Goal: Transaction & Acquisition: Purchase product/service

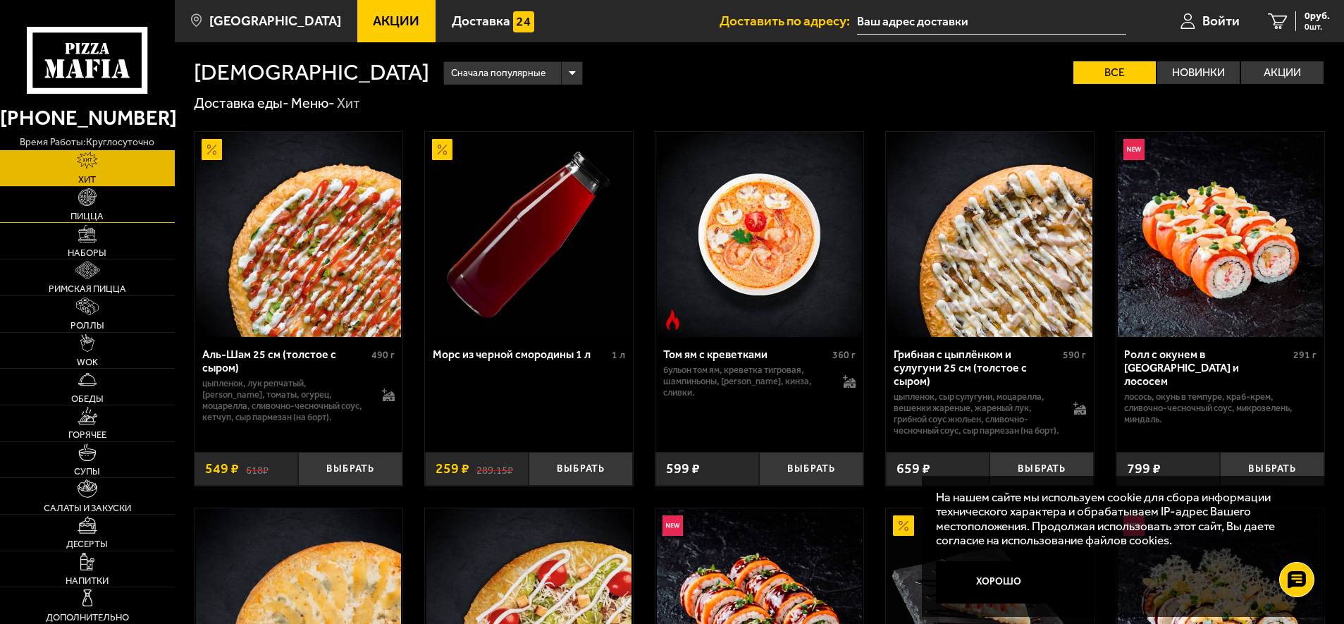
click at [84, 206] on img at bounding box center [87, 197] width 18 height 18
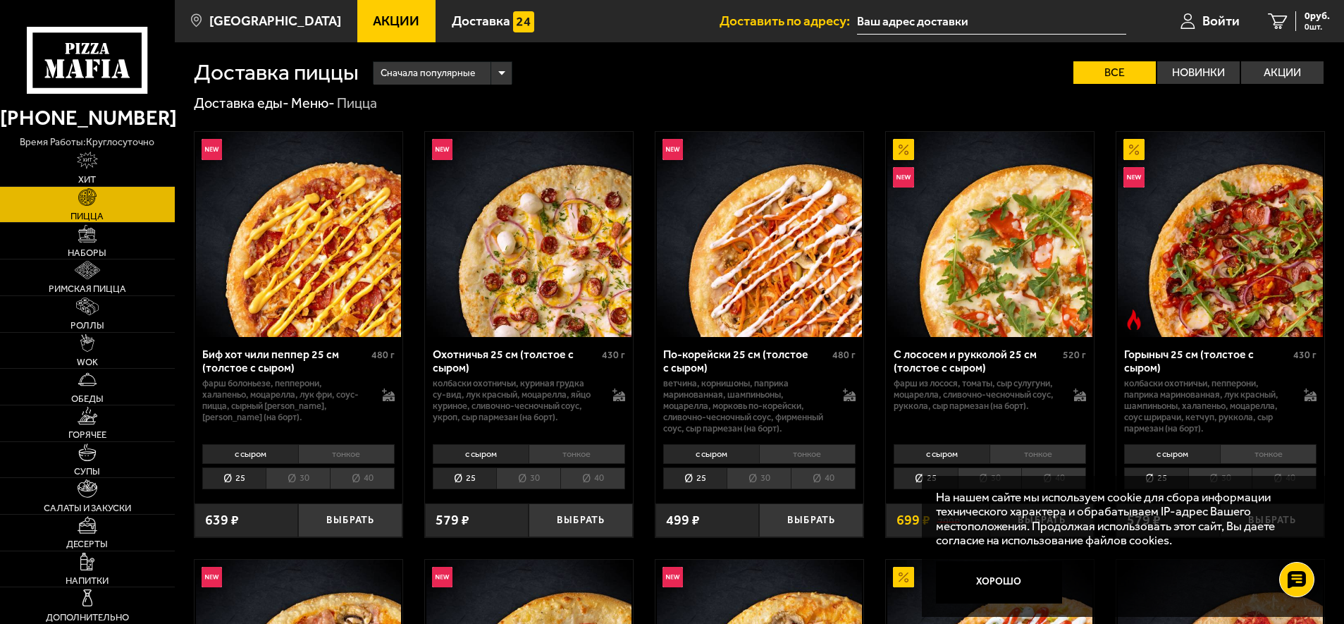
click at [819, 478] on li "40" at bounding box center [822, 478] width 65 height 22
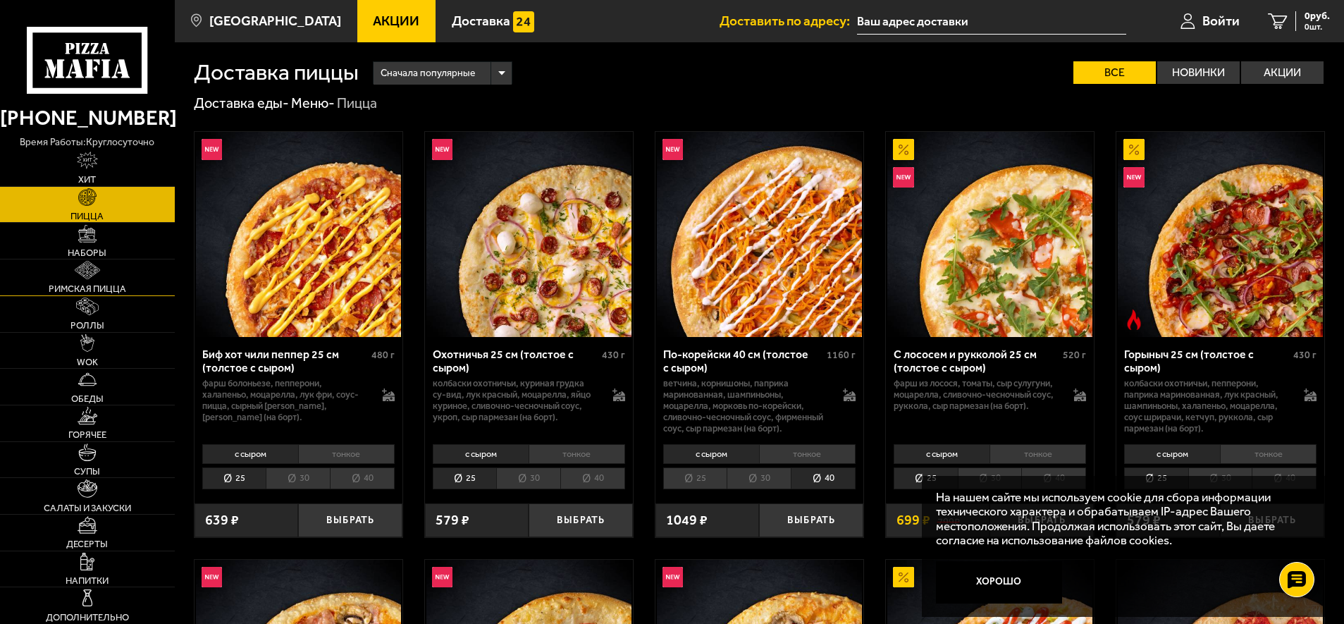
click at [109, 261] on link "Римская пицца" at bounding box center [87, 277] width 175 height 36
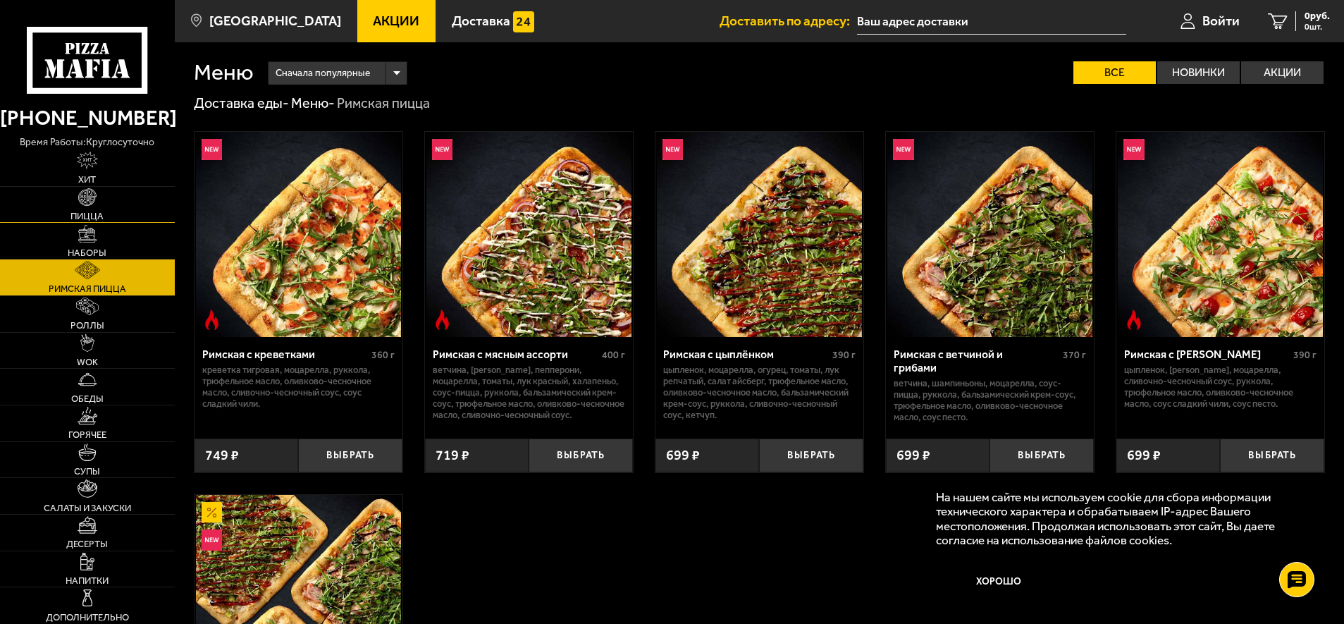
click at [72, 203] on link "Пицца" at bounding box center [87, 205] width 175 height 36
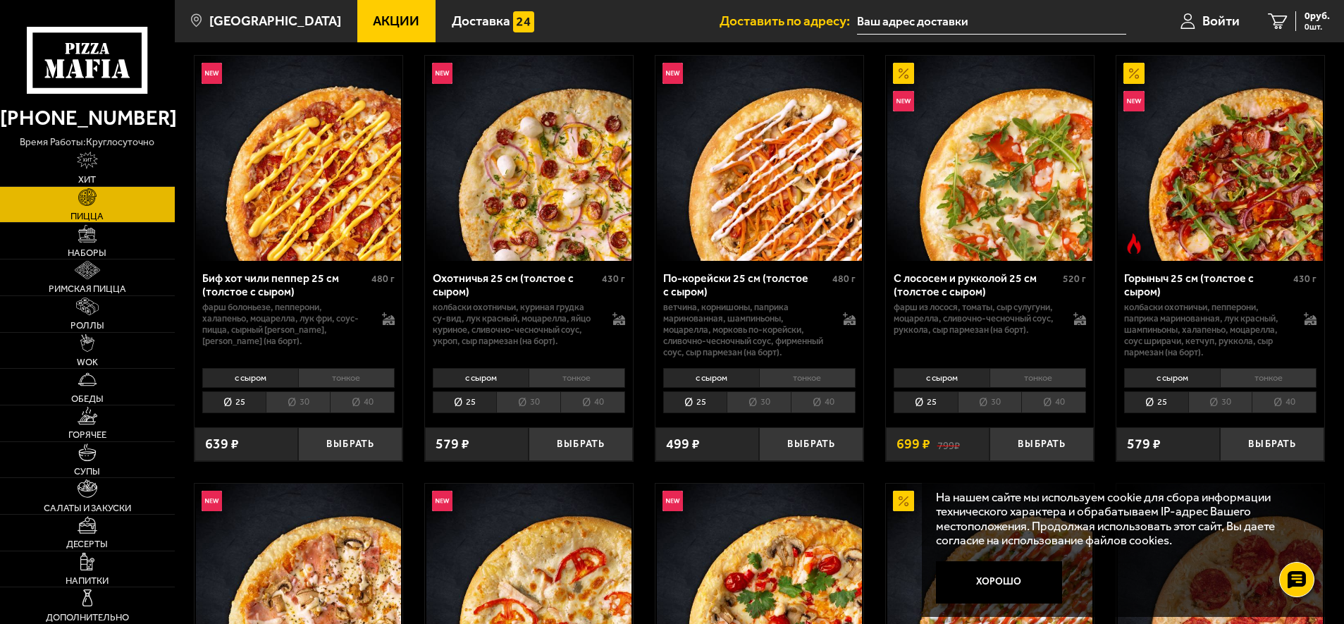
scroll to position [70, 0]
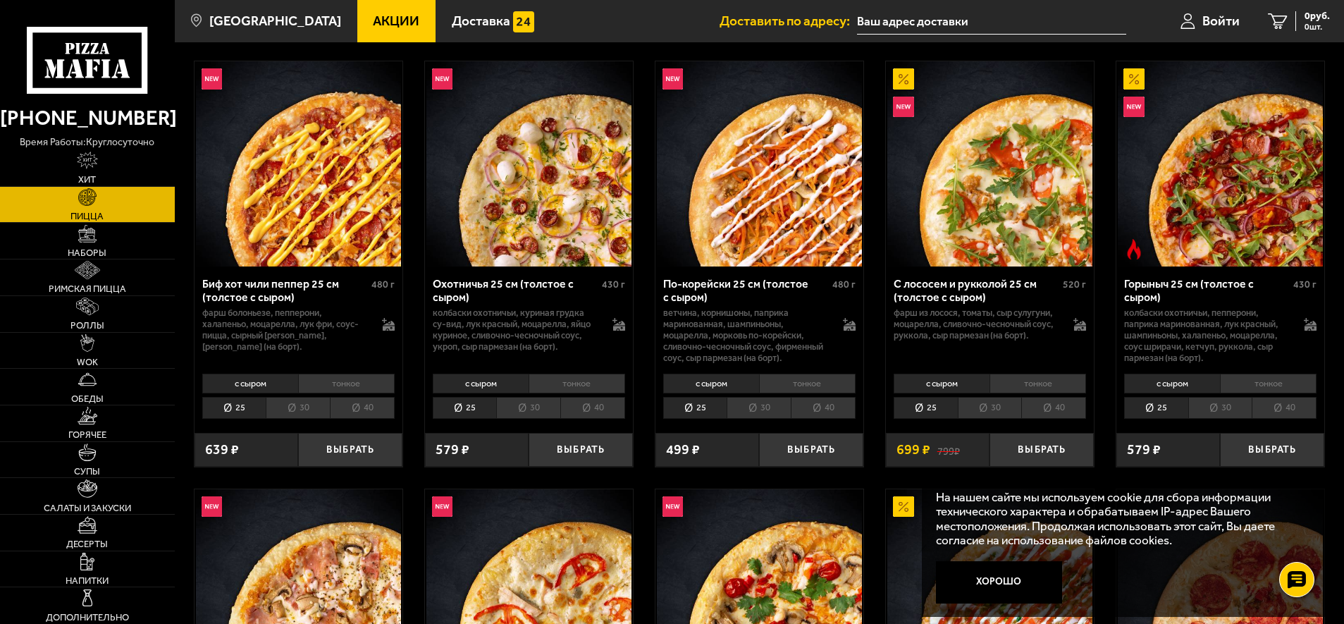
click at [360, 402] on li "40" at bounding box center [362, 408] width 65 height 22
